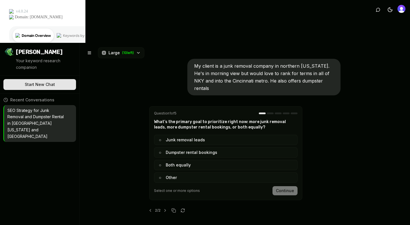
click at [183, 188] on span "Select one or more options" at bounding box center [177, 190] width 46 height 5
click at [200, 186] on div "Select one or more options Continue" at bounding box center [226, 190] width 144 height 9
click at [177, 188] on span "Select one or more options" at bounding box center [177, 190] width 46 height 5
click at [171, 135] on button "○ Junk removal leads" at bounding box center [226, 140] width 144 height 10
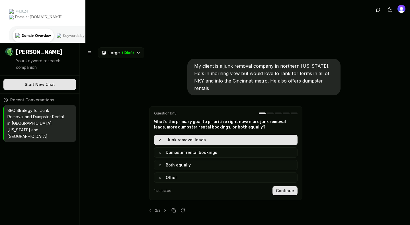
click at [169, 172] on button "○ Other" at bounding box center [226, 177] width 144 height 10
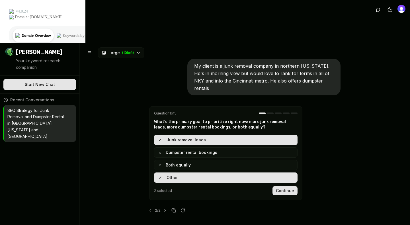
click at [173, 172] on button "✓ Other" at bounding box center [226, 177] width 144 height 10
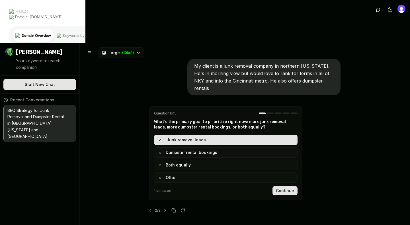
click at [283, 186] on button "Continue" at bounding box center [285, 190] width 25 height 9
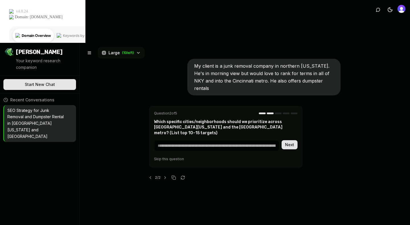
type textarea "*"
paste input "**********"
type input "**********"
click at [285, 140] on button "Next" at bounding box center [290, 144] width 16 height 9
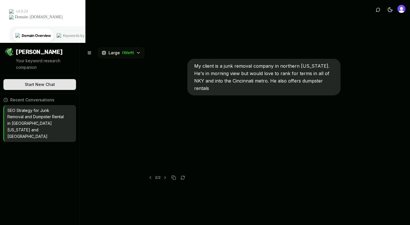
scroll to position [0, 0]
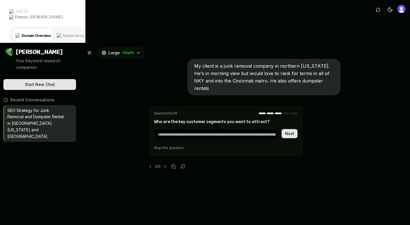
type textarea "*"
type input "**********"
click at [288, 129] on button "Next" at bounding box center [290, 133] width 16 height 9
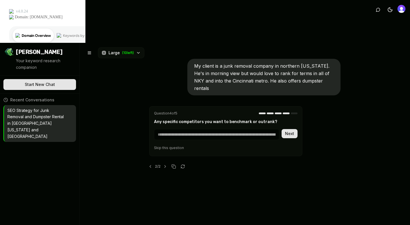
type textarea "*"
paste input "**********"
type input "**********"
type textarea "*"
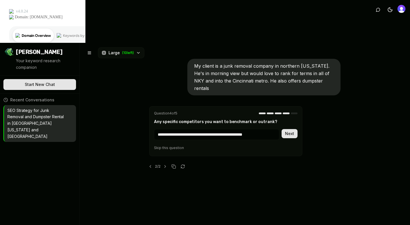
type input "**********"
type textarea "*"
click at [286, 129] on button "Next" at bounding box center [290, 133] width 16 height 9
type input "**********"
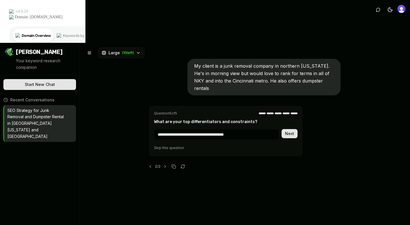
click at [290, 129] on button "Next" at bounding box center [290, 133] width 16 height 9
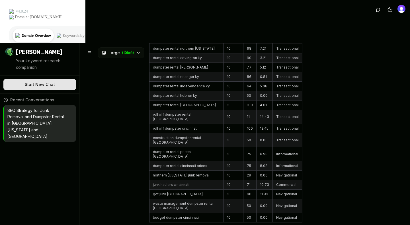
scroll to position [3832, 0]
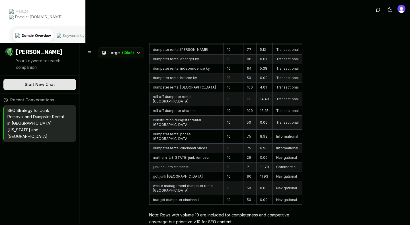
drag, startPoint x: 172, startPoint y: 116, endPoint x: 200, endPoint y: 117, distance: 27.9
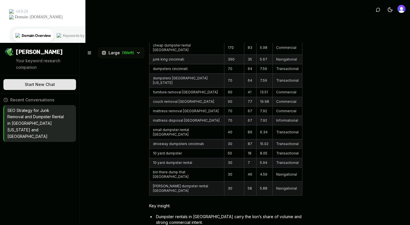
scroll to position [2630, 0]
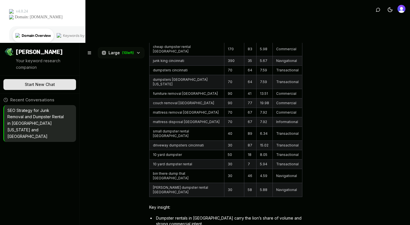
drag, startPoint x: 155, startPoint y: 164, endPoint x: 278, endPoint y: 168, distance: 123.5
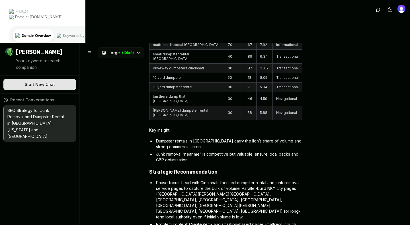
scroll to position [2711, 0]
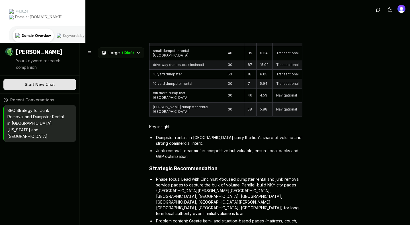
drag, startPoint x: 160, startPoint y: 160, endPoint x: 208, endPoint y: 164, distance: 48.1
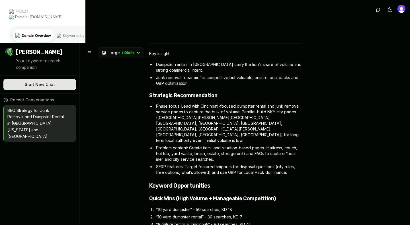
scroll to position [2824, 0]
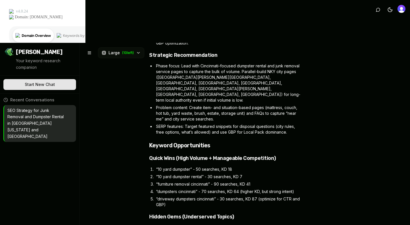
drag, startPoint x: 161, startPoint y: 114, endPoint x: 274, endPoint y: 114, distance: 112.3
drag, startPoint x: 160, startPoint y: 107, endPoint x: 238, endPoint y: 105, distance: 77.8
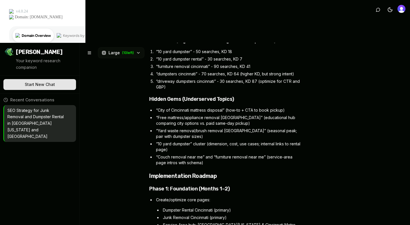
scroll to position [3007, 0]
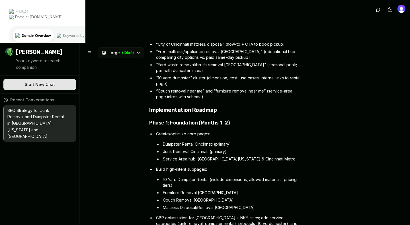
drag, startPoint x: 176, startPoint y: 106, endPoint x: 262, endPoint y: 107, distance: 86.1
drag, startPoint x: 182, startPoint y: 113, endPoint x: 250, endPoint y: 116, distance: 68.8
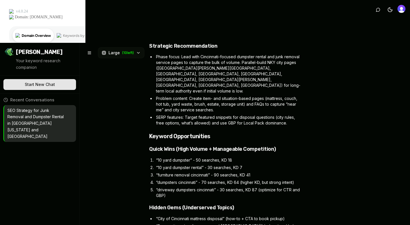
scroll to position [2832, 0]
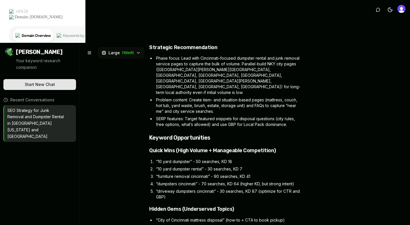
type textarea "*"
